Goal: Check status

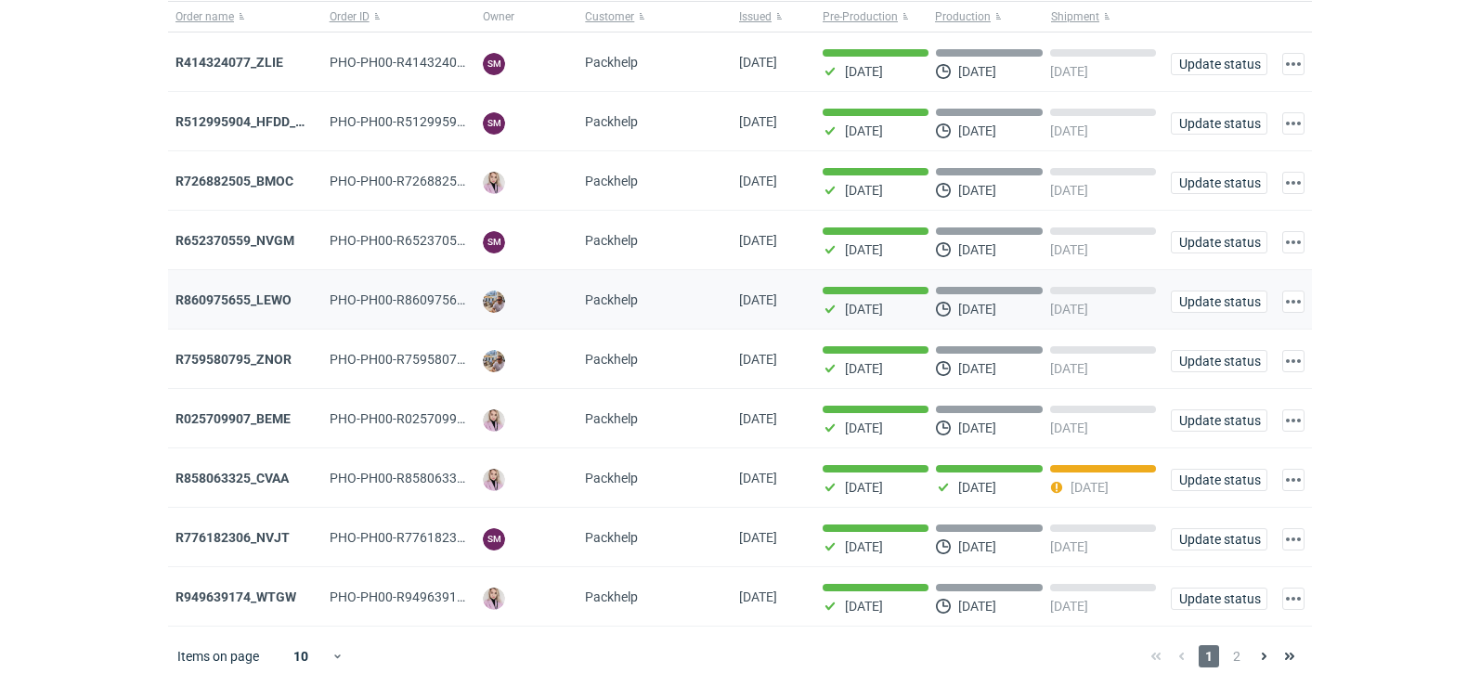
scroll to position [151, 0]
click at [1229, 649] on span "2" at bounding box center [1237, 656] width 20 height 22
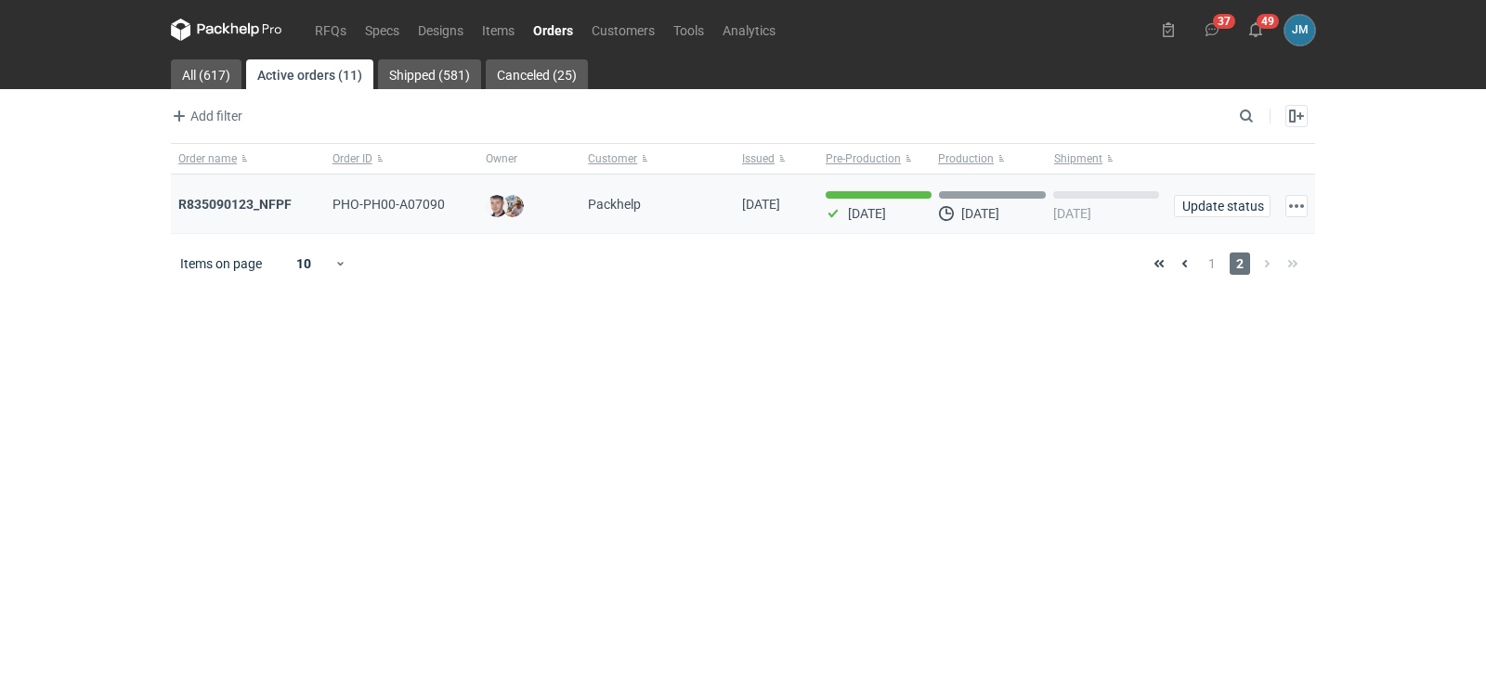
click at [265, 195] on div "R835090123_NFPF" at bounding box center [247, 204] width 139 height 19
click at [266, 200] on strong "R835090123_NFPF" at bounding box center [234, 204] width 113 height 15
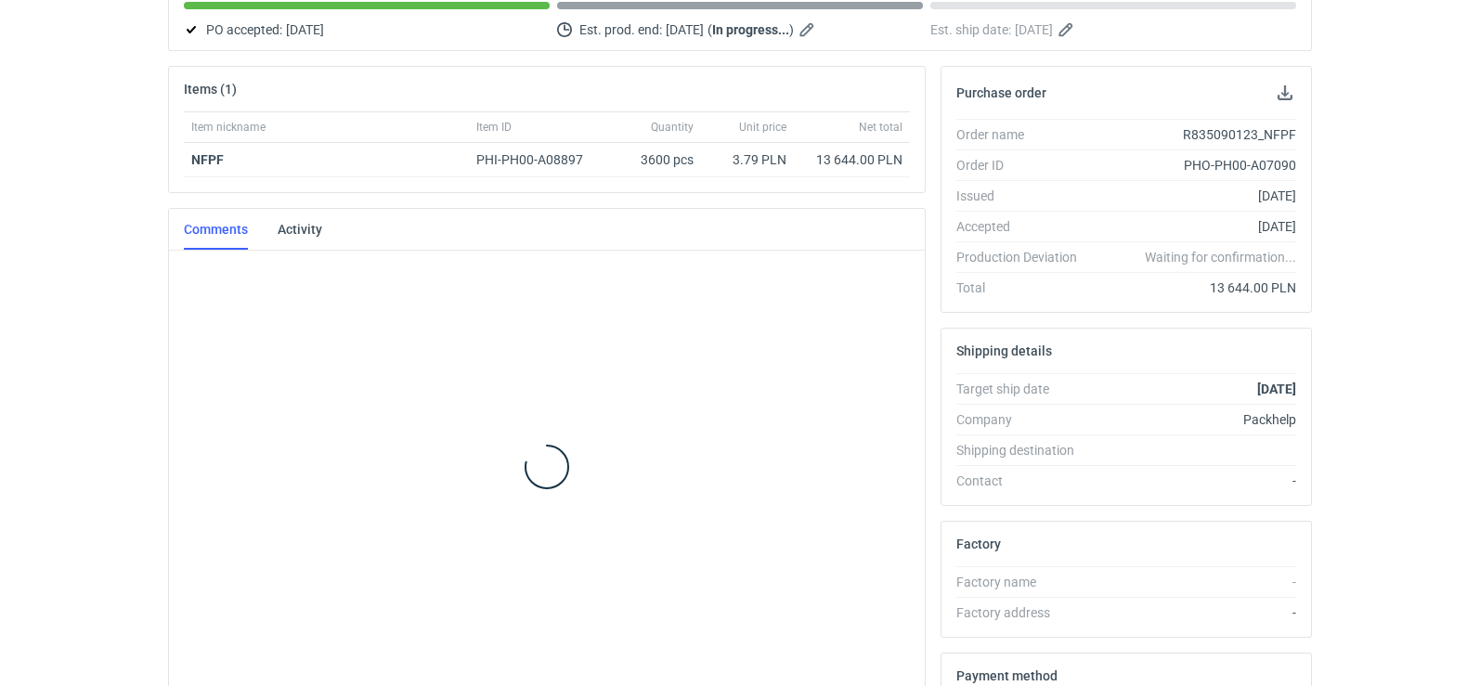
scroll to position [218, 0]
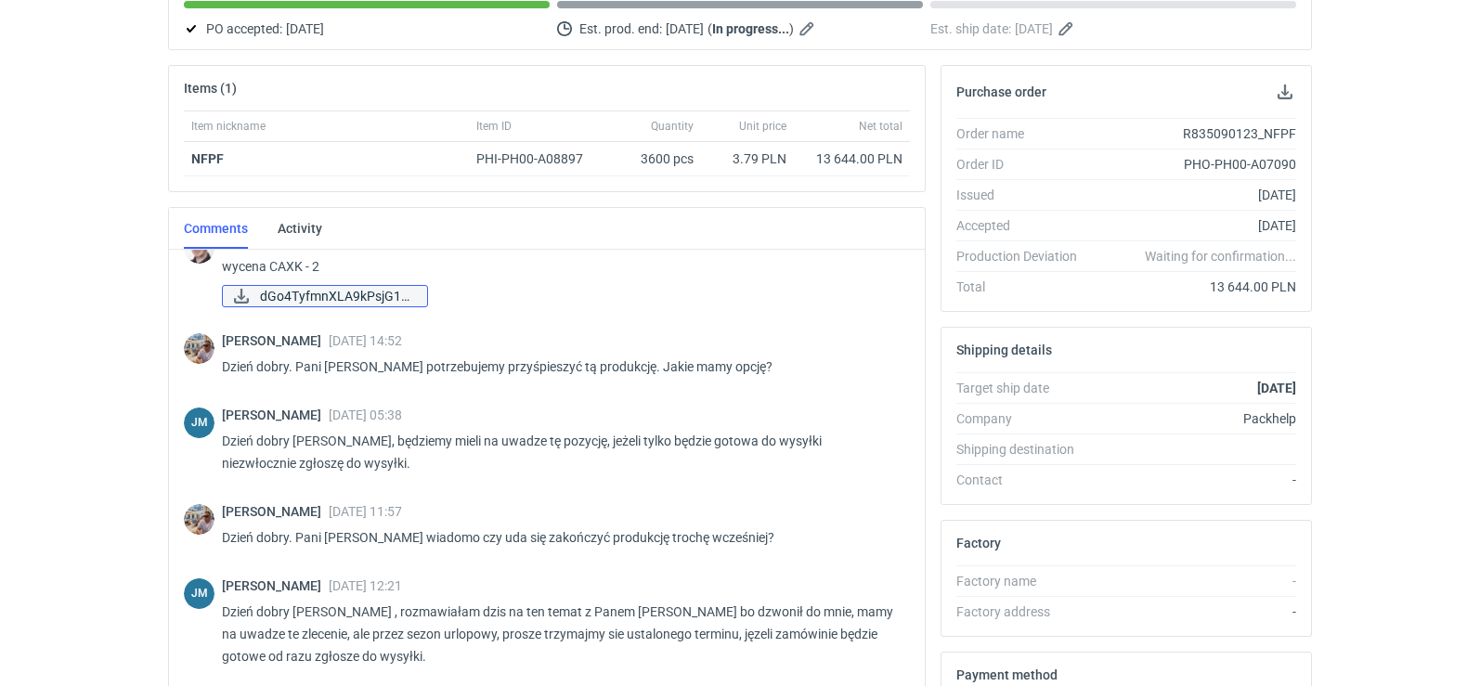
click at [283, 290] on span "dGo4TyfmnXLA9kPsjG1J..." at bounding box center [336, 296] width 152 height 20
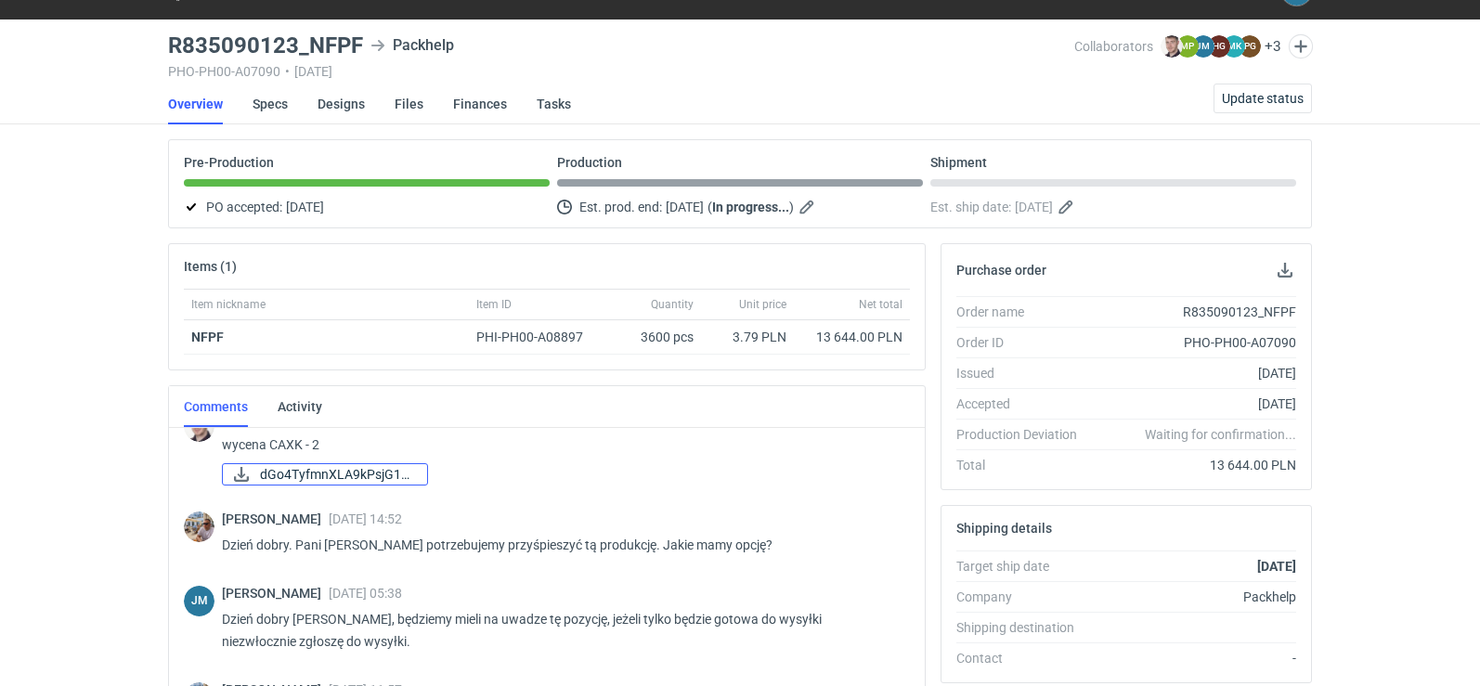
scroll to position [0, 0]
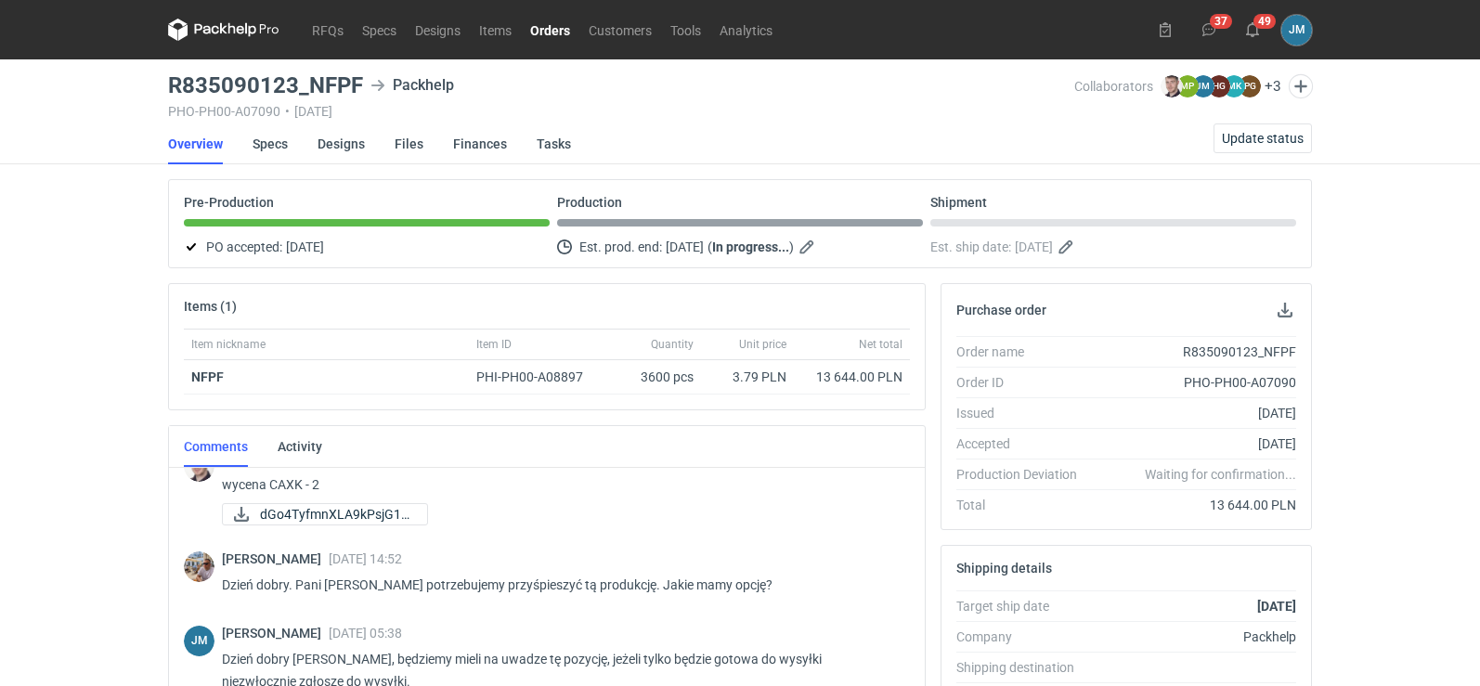
click at [204, 26] on icon at bounding box center [223, 30] width 111 height 22
